Goal: Information Seeking & Learning: Learn about a topic

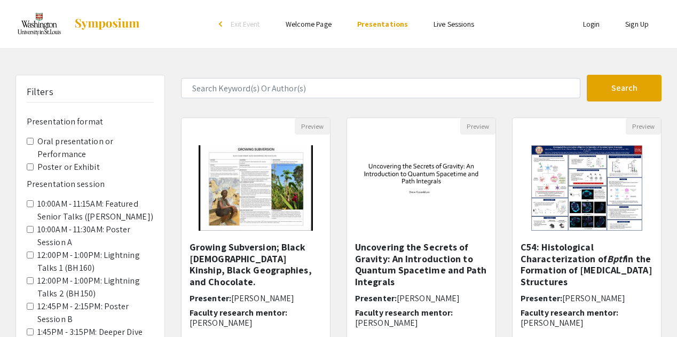
click at [92, 30] on link at bounding box center [77, 24] width 125 height 27
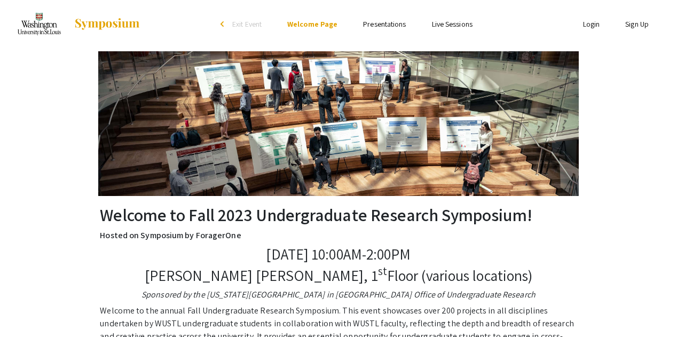
click at [98, 23] on img at bounding box center [107, 24] width 67 height 13
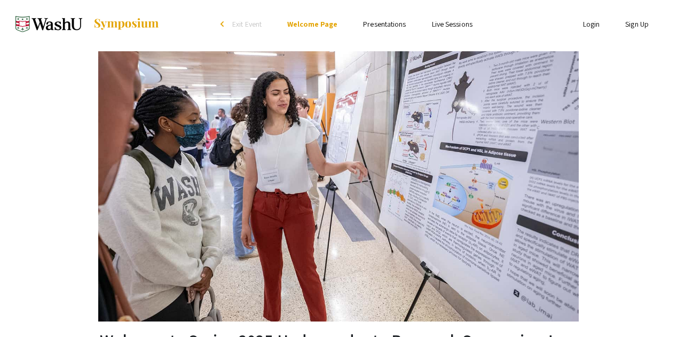
click at [392, 23] on link "Presentations" at bounding box center [384, 24] width 43 height 10
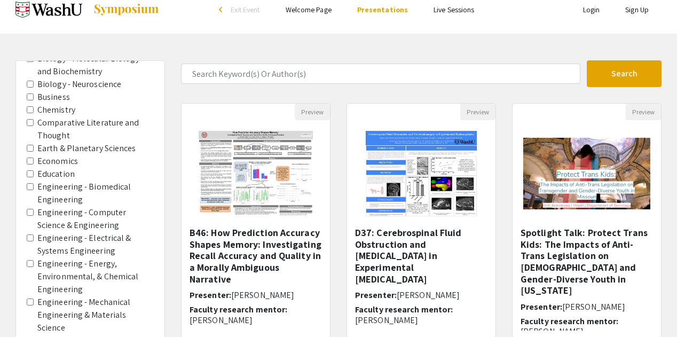
scroll to position [20, 0]
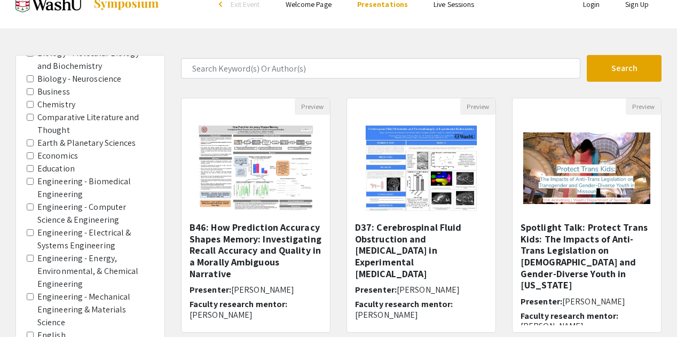
click at [101, 253] on label "Engineering - Energy, Environmental, & Chemical Engineering" at bounding box center [95, 271] width 116 height 38
click at [34, 255] on Engineering "Engineering - Energy, Environmental, & Chemical Engineering" at bounding box center [30, 258] width 7 height 7
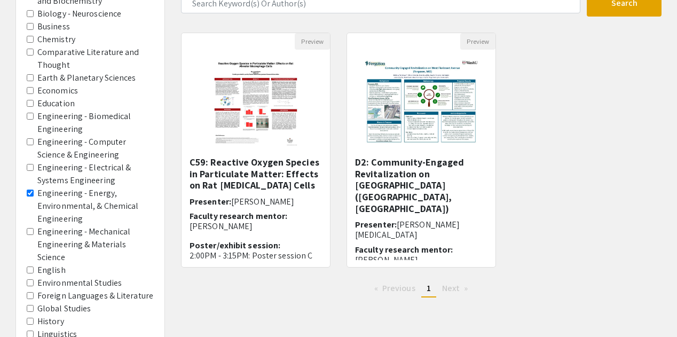
scroll to position [91, 0]
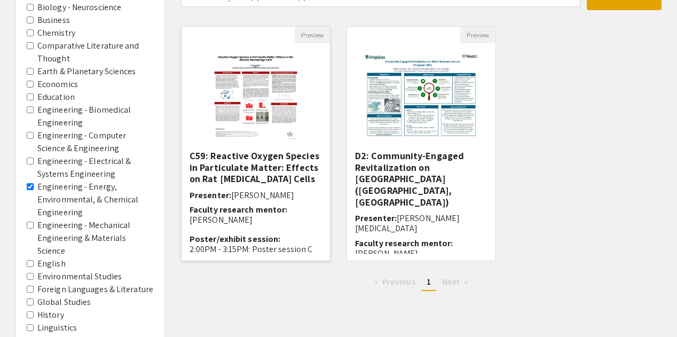
click at [246, 175] on h5 "C59: Reactive Oxygen Species in Particulate Matter: Effects on Rat [MEDICAL_DAT…" at bounding box center [256, 167] width 132 height 35
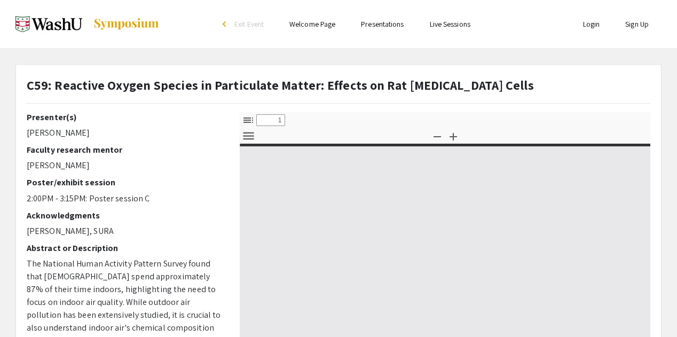
select select "custom"
type input "0"
select select "custom"
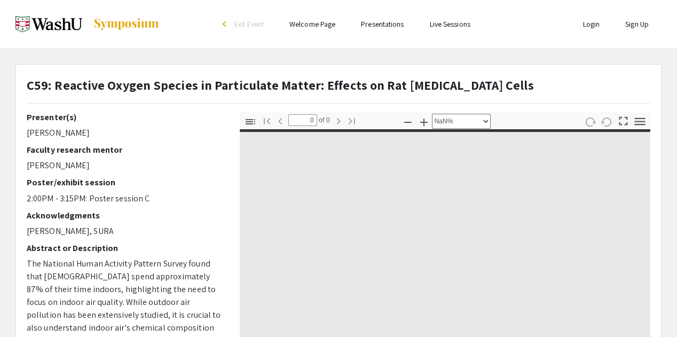
type input "1"
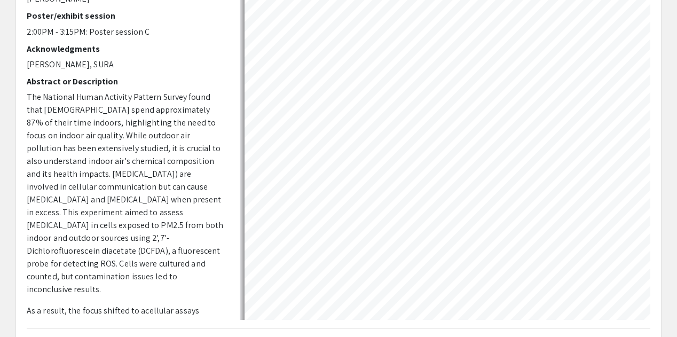
scroll to position [62, 0]
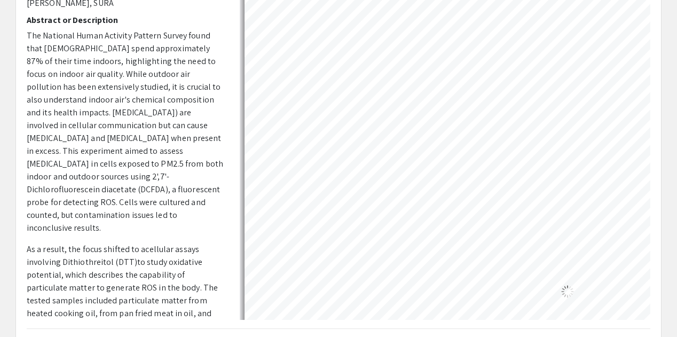
select select "custom"
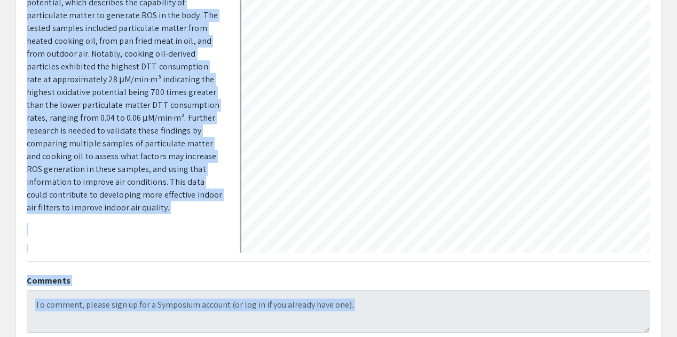
scroll to position [324, 0]
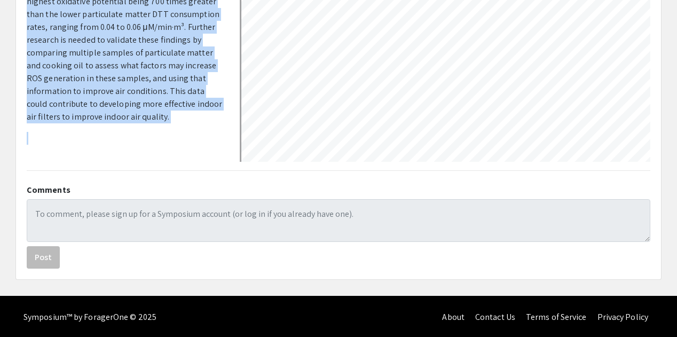
drag, startPoint x: 27, startPoint y: 80, endPoint x: 191, endPoint y: 116, distance: 168.4
copy p "The National Human Activity Pattern Survey found that Americans spend approxima…"
click at [143, 103] on span ". The tested samples included particulate matter from heated cooking oil, from …" at bounding box center [124, 20] width 195 height 203
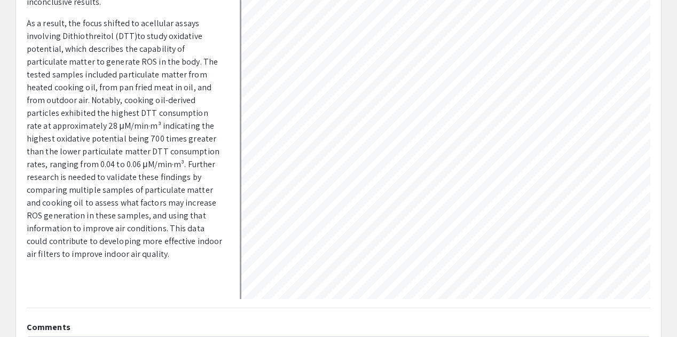
scroll to position [188, 0]
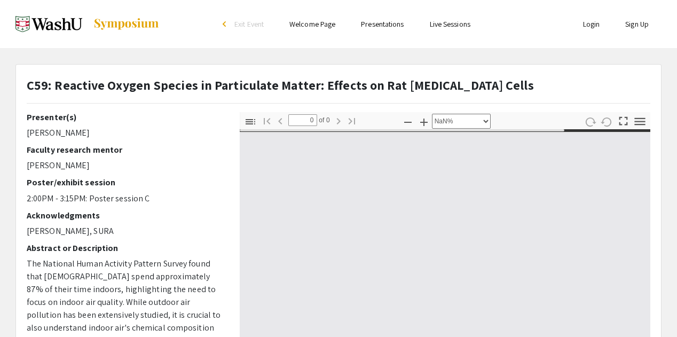
select select "custom"
type input "1"
select select "auto"
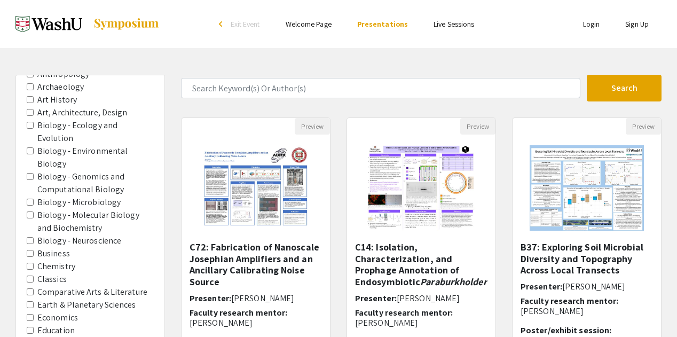
scroll to position [614, 0]
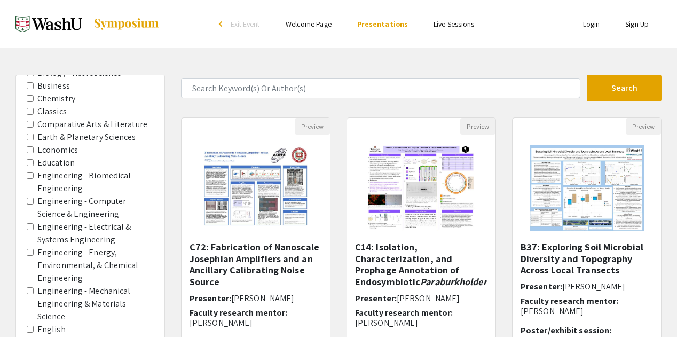
click at [99, 246] on label "Engineering - Energy, Environmental, & Chemical Engineering" at bounding box center [95, 265] width 116 height 38
click at [34, 249] on Engineering "Engineering - Energy, Environmental, & Chemical Engineering" at bounding box center [30, 252] width 7 height 7
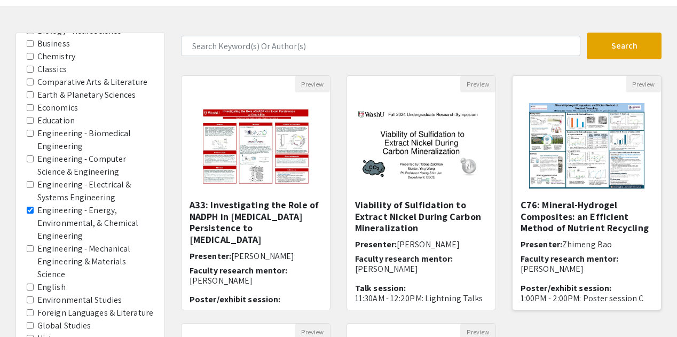
scroll to position [45, 0]
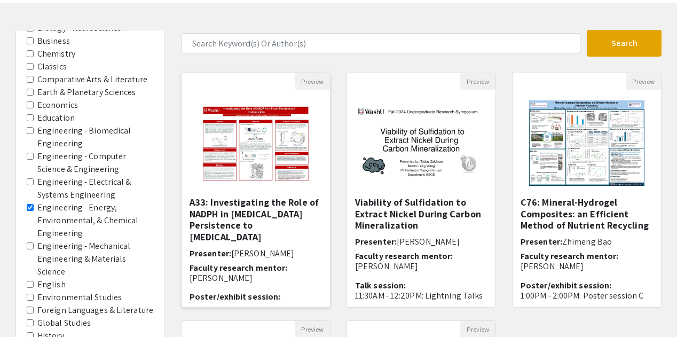
click at [274, 229] on h5 "A33: Investigating the Role of NADPH in E.coli Persistence to Ampicillin" at bounding box center [256, 219] width 132 height 46
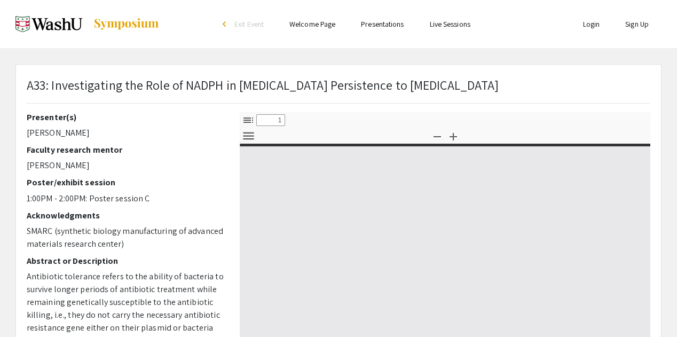
select select "custom"
type input "0"
select select "custom"
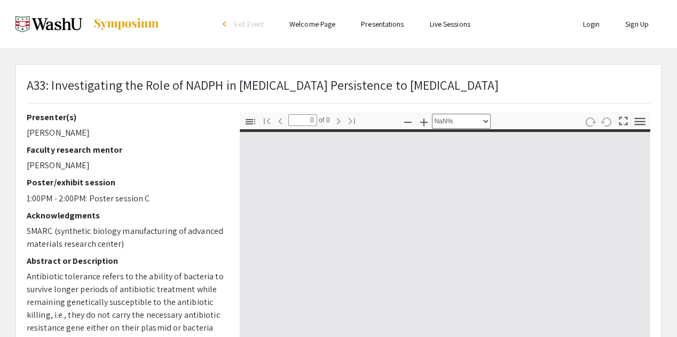
type input "1"
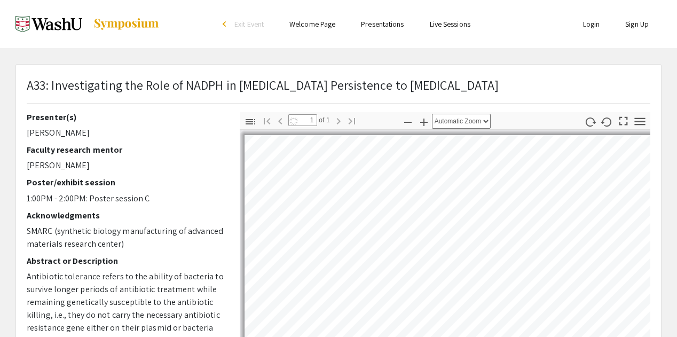
select select "custom"
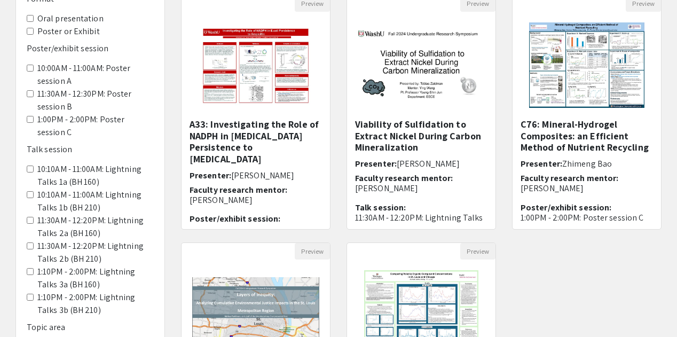
scroll to position [122, 0]
click at [302, 132] on h5 "A33: Investigating the Role of NADPH in [MEDICAL_DATA] Persistence to [MEDICAL_…" at bounding box center [256, 142] width 132 height 46
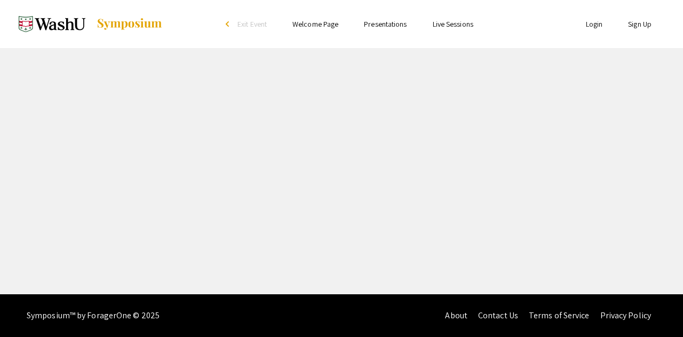
select select "custom"
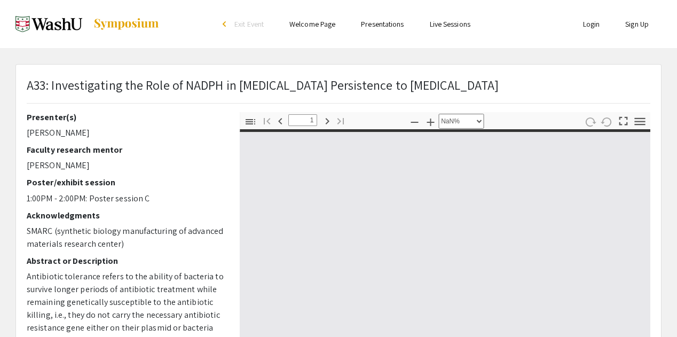
type input "0"
select select "custom"
type input "1"
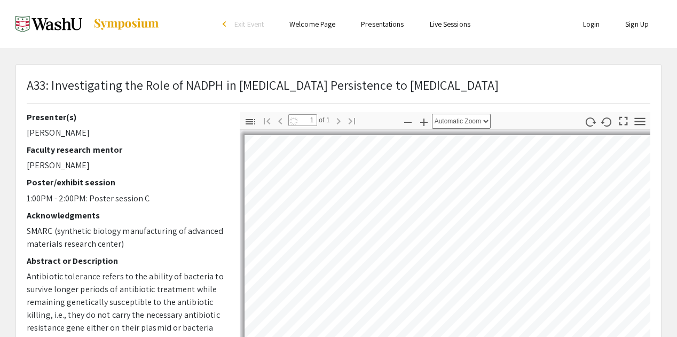
select select "custom"
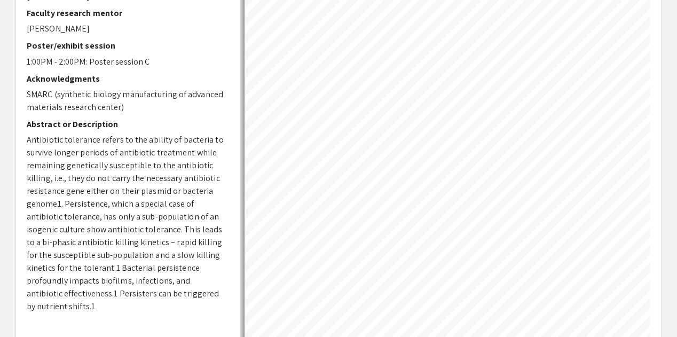
scroll to position [160, 0]
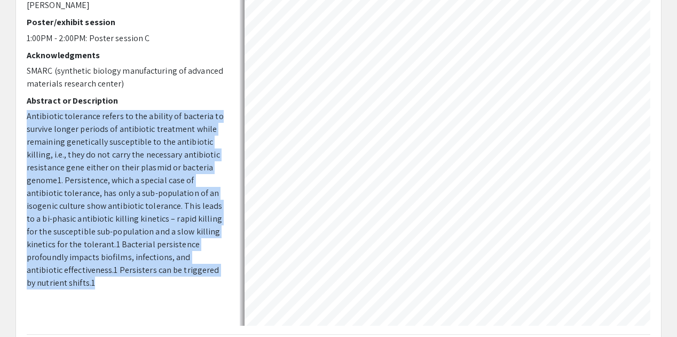
drag, startPoint x: 27, startPoint y: 116, endPoint x: 127, endPoint y: 279, distance: 191.8
click at [128, 280] on p "Antibiotic tolerance refers to the ability of bacteria to survive longer period…" at bounding box center [125, 199] width 197 height 179
copy span "Antibiotic tolerance refers to the ability of bacteria to survive longer period…"
click at [164, 230] on span "Antibiotic tolerance refers to the ability of bacteria to survive longer period…" at bounding box center [125, 200] width 197 height 178
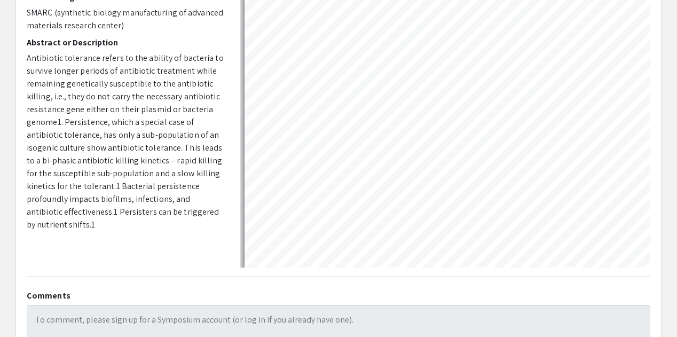
scroll to position [219, 0]
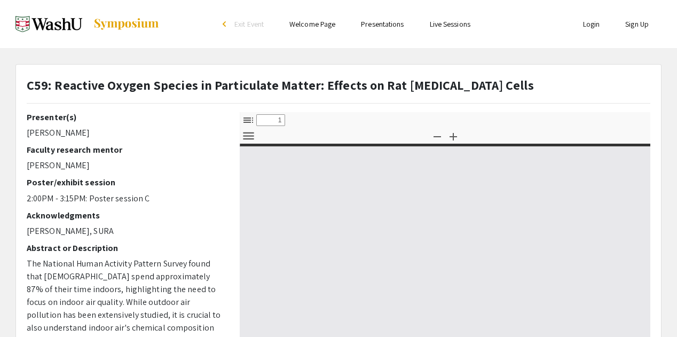
type input "0"
select select "custom"
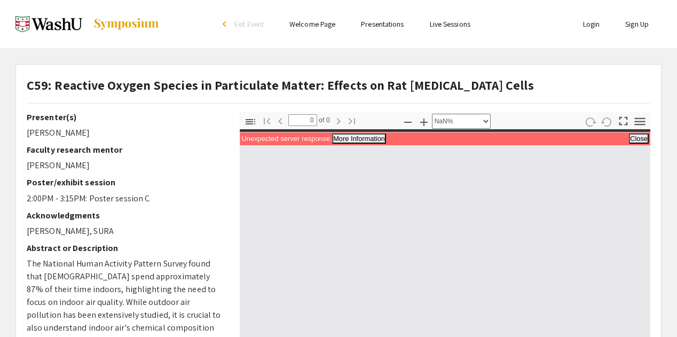
click at [379, 30] on li "Presentations" at bounding box center [382, 24] width 68 height 13
click at [379, 26] on link "Presentations" at bounding box center [382, 24] width 43 height 10
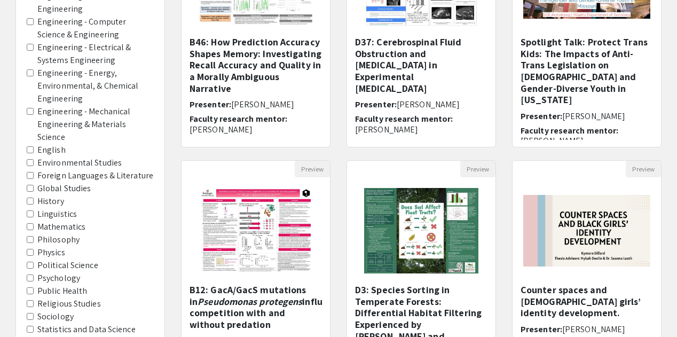
scroll to position [673, 0]
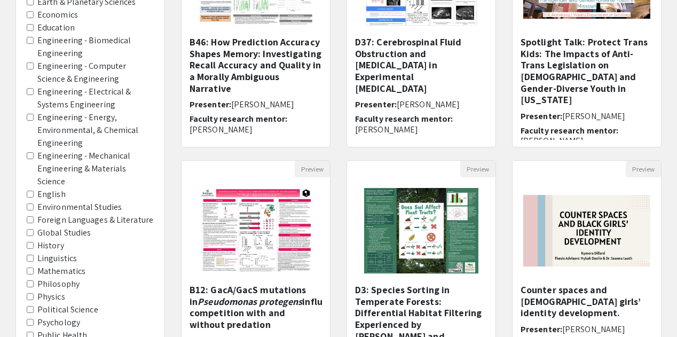
click at [83, 121] on label "Engineering - Energy, Environmental, & Chemical Engineering" at bounding box center [95, 130] width 116 height 38
click at [34, 121] on Engineering "Engineering - Energy, Environmental, & Chemical Engineering" at bounding box center [30, 117] width 7 height 7
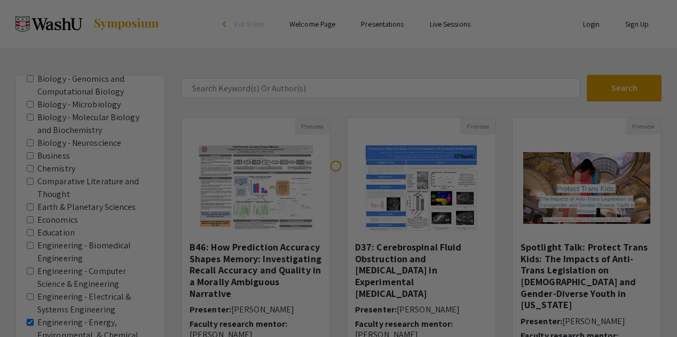
scroll to position [203, 0]
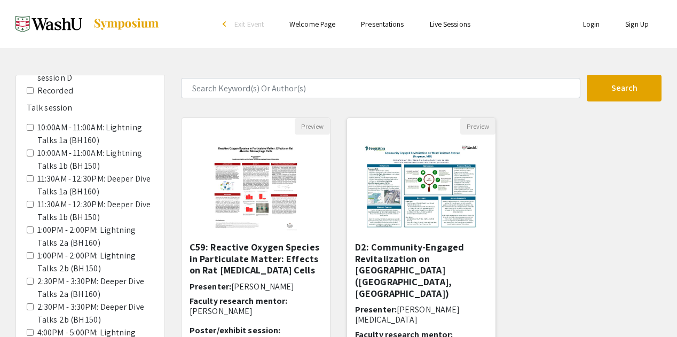
click at [424, 257] on h5 "D2: Community-Engaged Revitalization on [GEOGRAPHIC_DATA] ([GEOGRAPHIC_DATA], […" at bounding box center [421, 270] width 132 height 58
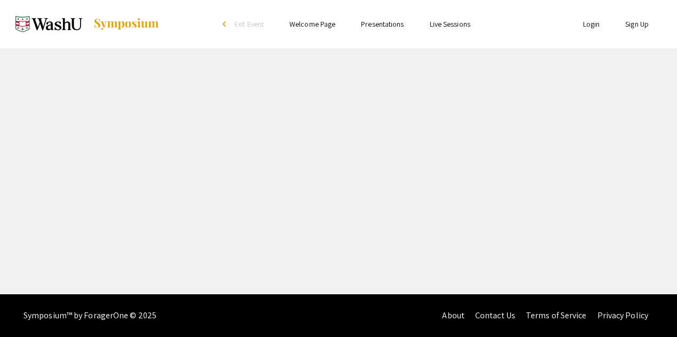
select select "custom"
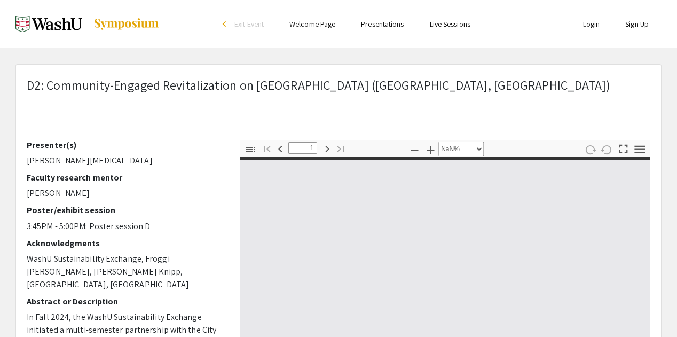
type input "0"
select select "custom"
type input "1"
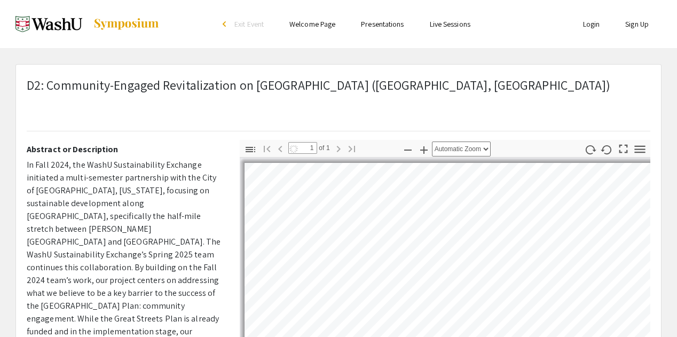
select select "auto"
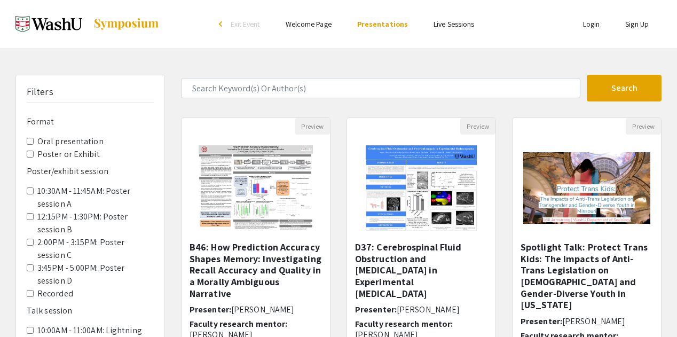
scroll to position [205, 0]
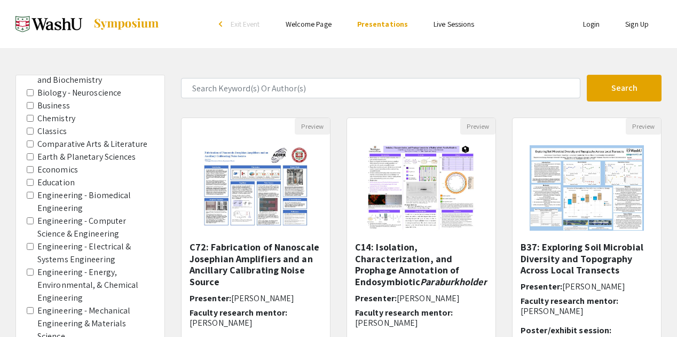
scroll to position [614, 0]
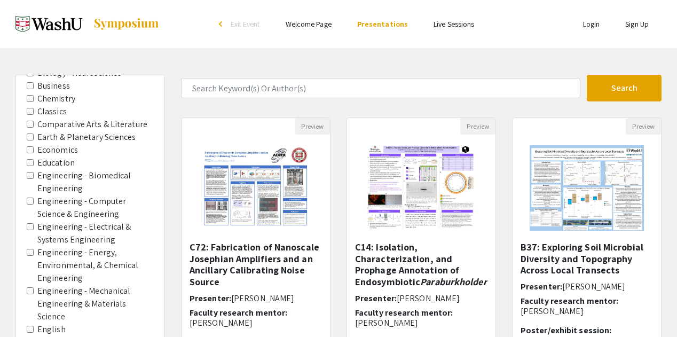
click at [93, 252] on label "Engineering - Energy, Environmental, & Chemical Engineering" at bounding box center [95, 265] width 116 height 38
click at [34, 252] on Engineering "Engineering - Energy, Environmental, & Chemical Engineering" at bounding box center [30, 252] width 7 height 7
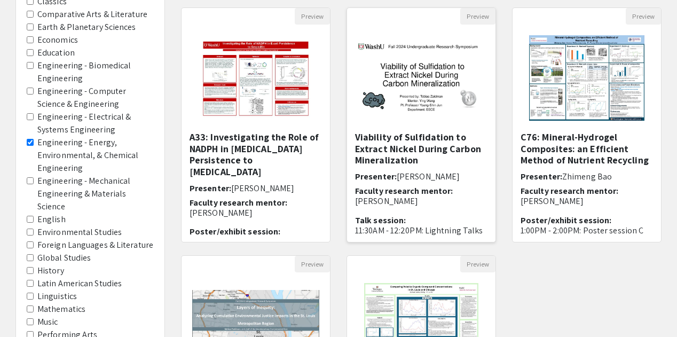
scroll to position [116, 0]
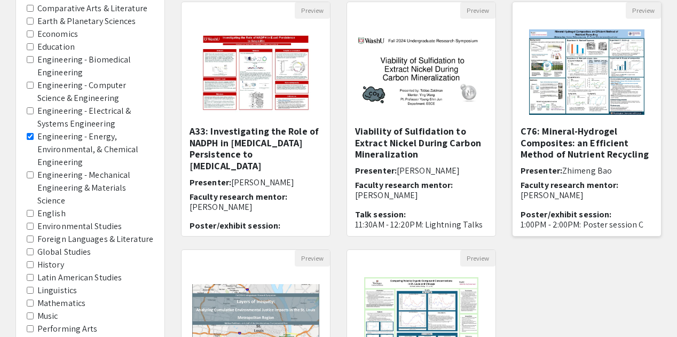
click at [603, 130] on h5 "C76: Mineral-Hydrogel Composites: an Efficient Method of Nutrient Recycling" at bounding box center [587, 142] width 132 height 35
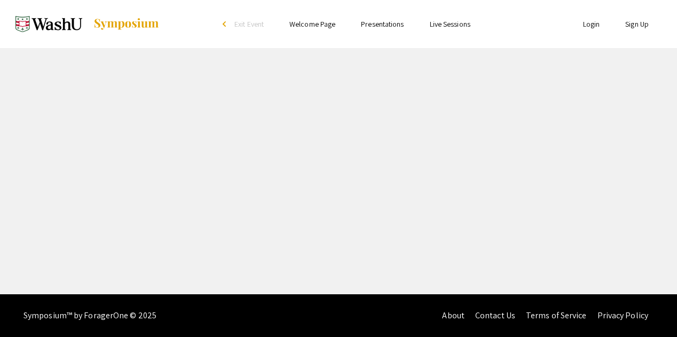
select select "custom"
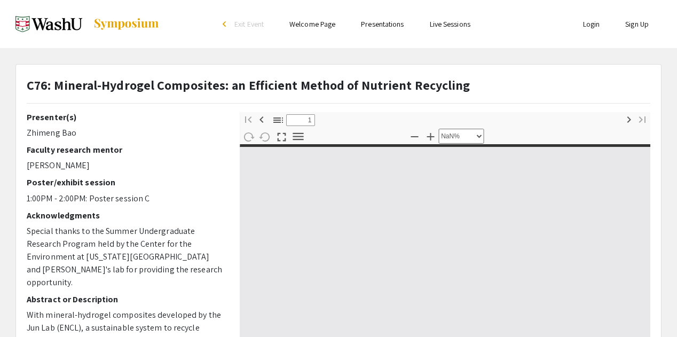
type input "0"
select select "custom"
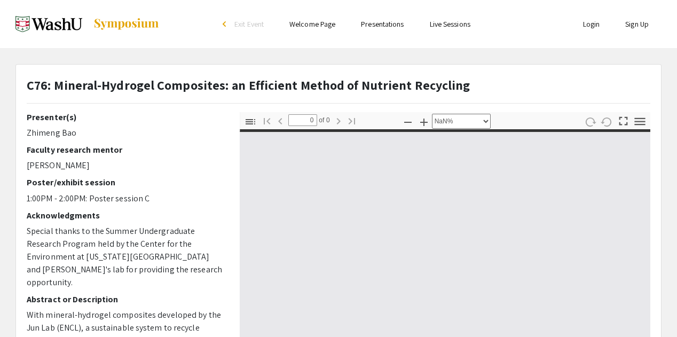
type input "1"
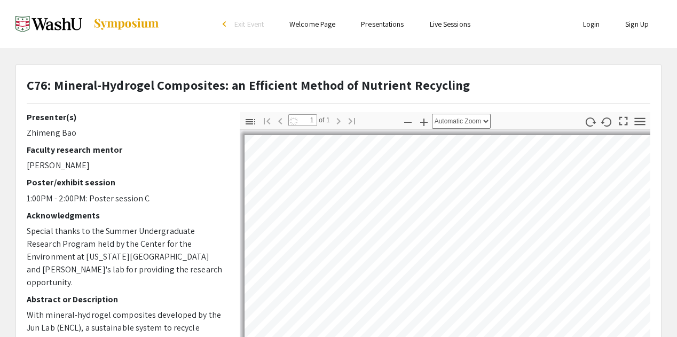
scroll to position [23, 0]
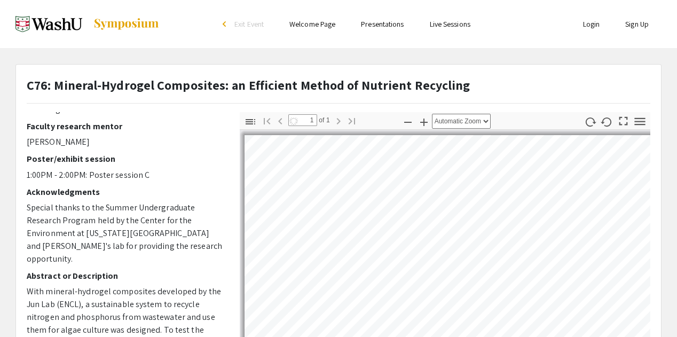
select select "auto"
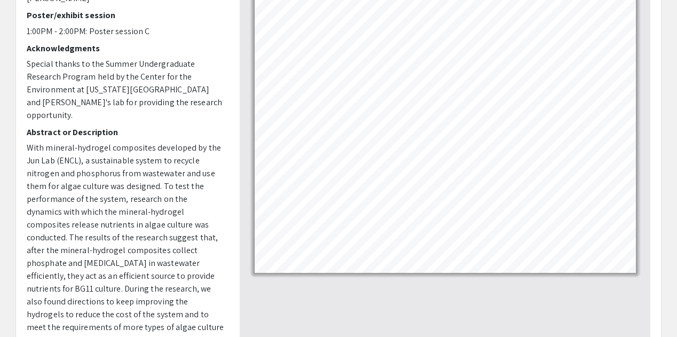
scroll to position [143, 0]
